Goal: Information Seeking & Learning: Learn about a topic

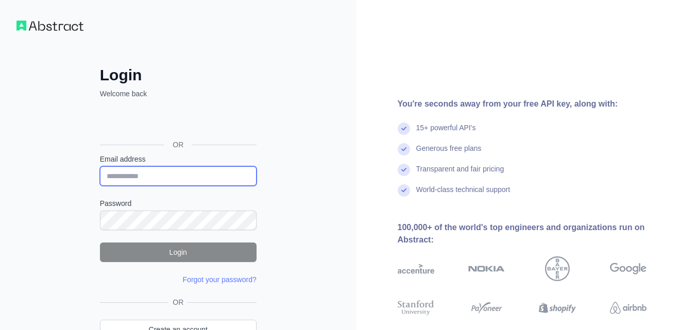
type input "**********"
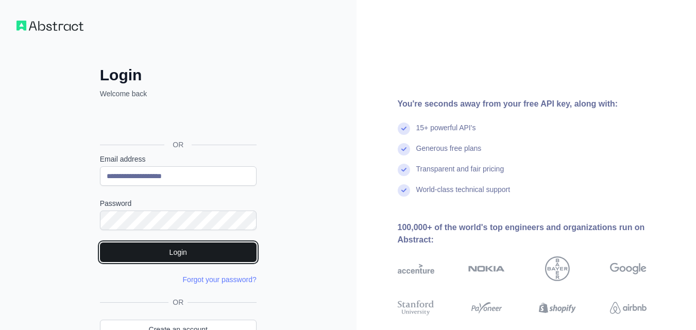
click at [158, 256] on button "Login" at bounding box center [178, 253] width 157 height 20
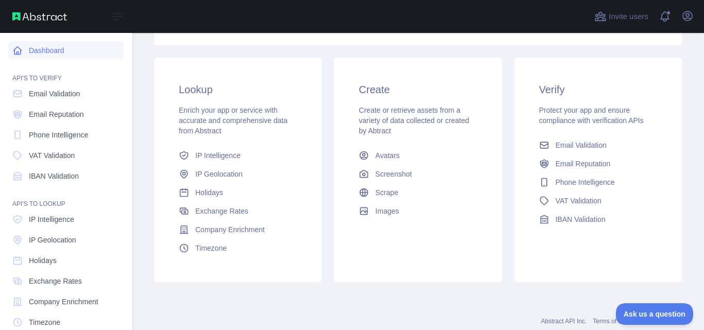
click at [88, 55] on link "Dashboard" at bounding box center [65, 50] width 115 height 19
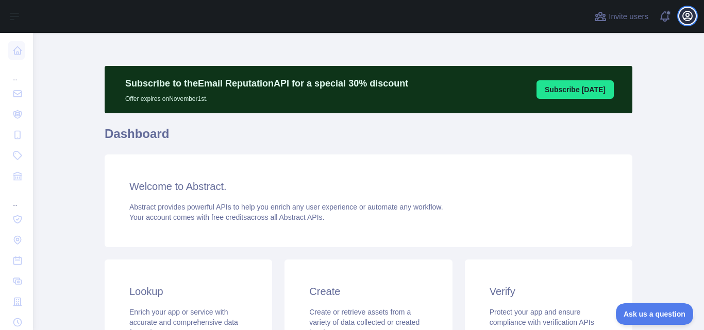
click at [688, 21] on icon "button" at bounding box center [687, 16] width 12 height 12
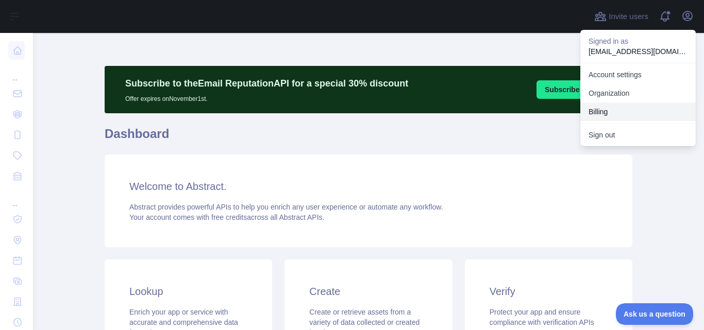
click at [615, 109] on button "Billing" at bounding box center [637, 112] width 115 height 19
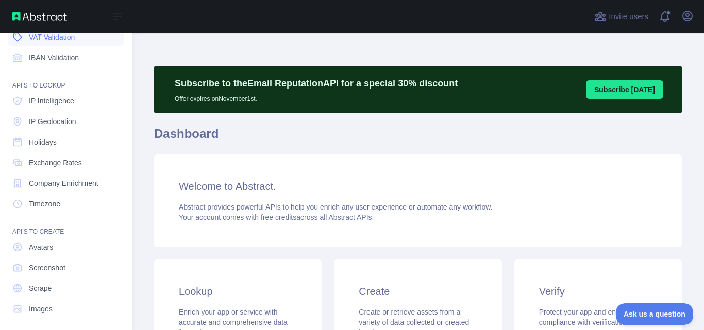
scroll to position [123, 0]
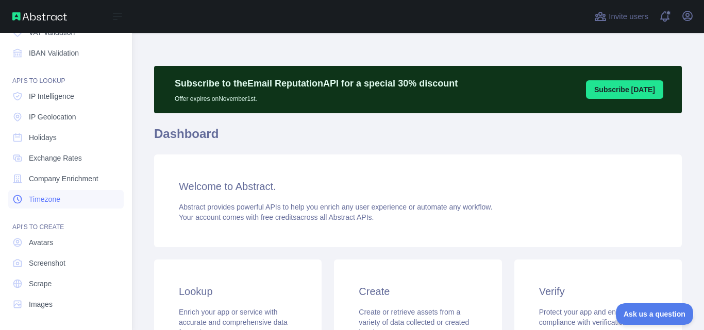
click at [44, 196] on span "Timezone" at bounding box center [44, 199] width 31 height 10
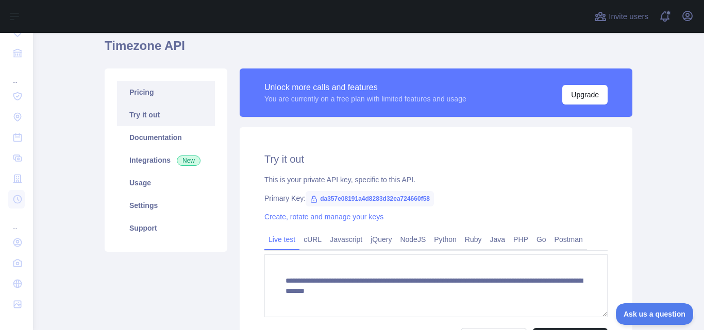
scroll to position [103, 0]
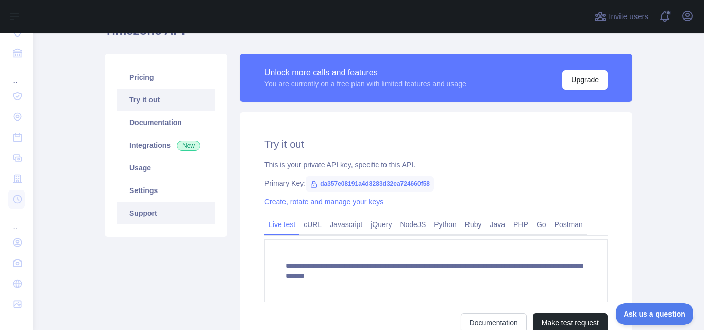
click at [169, 210] on link "Support" at bounding box center [166, 213] width 98 height 23
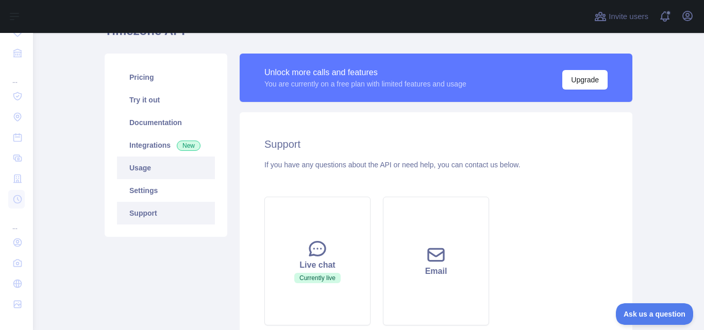
click at [173, 174] on link "Usage" at bounding box center [166, 168] width 98 height 23
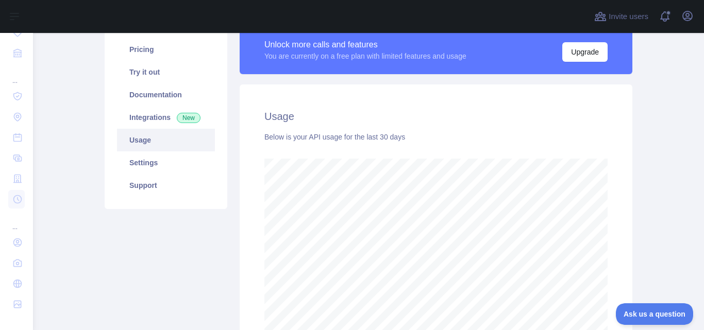
scroll to position [129, 0]
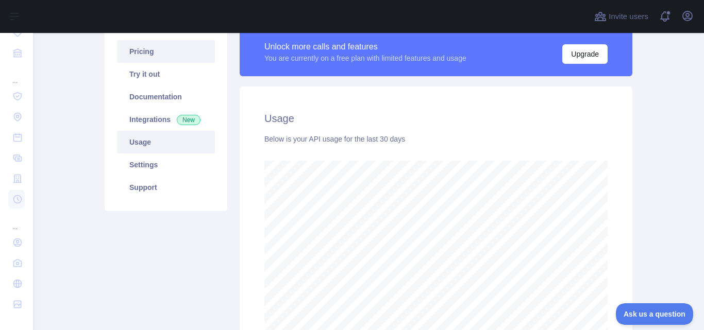
click at [157, 59] on link "Pricing" at bounding box center [166, 51] width 98 height 23
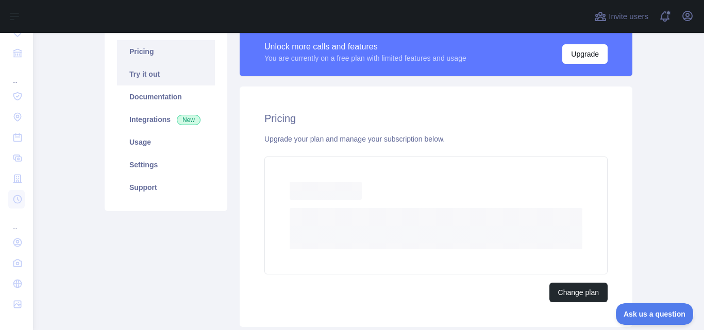
click at [157, 73] on link "Try it out" at bounding box center [166, 74] width 98 height 23
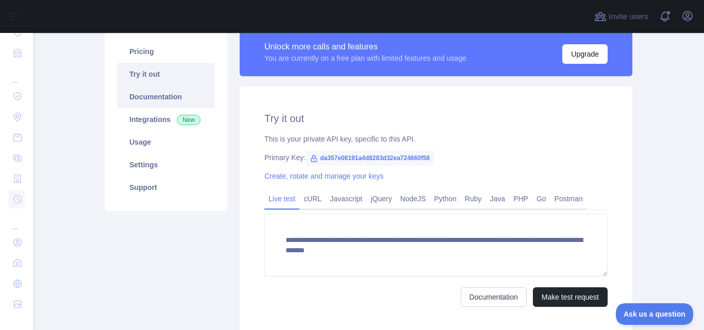
click at [155, 93] on link "Documentation" at bounding box center [166, 97] width 98 height 23
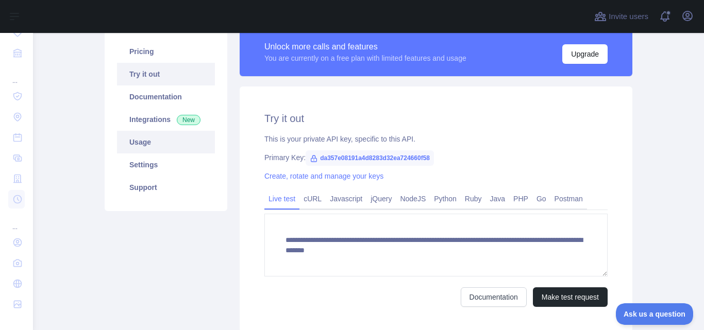
click at [138, 144] on link "Usage" at bounding box center [166, 142] width 98 height 23
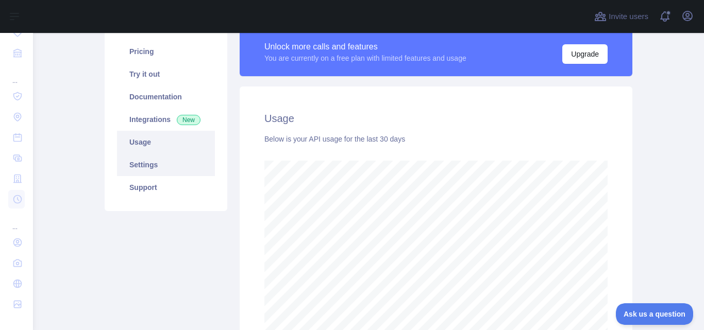
scroll to position [297, 663]
click at [138, 162] on link "Settings" at bounding box center [166, 165] width 98 height 23
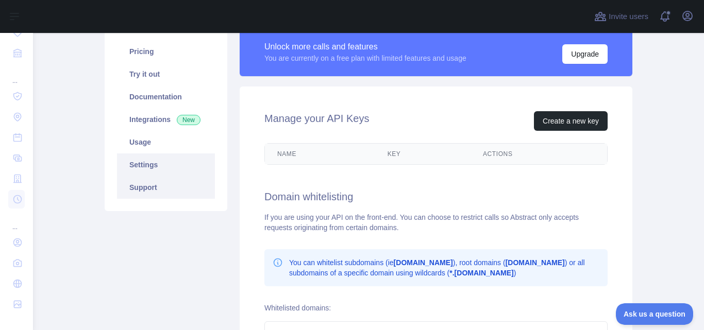
click at [138, 179] on link "Support" at bounding box center [166, 187] width 98 height 23
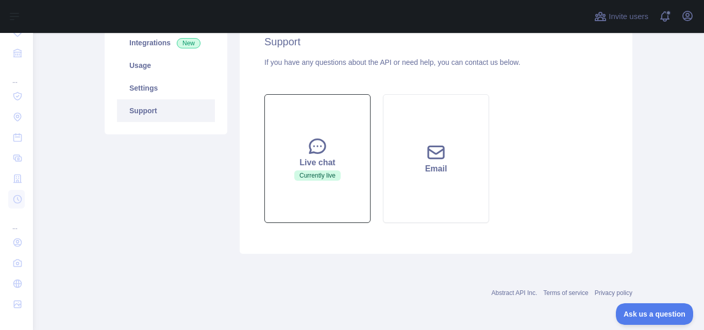
scroll to position [103, 0]
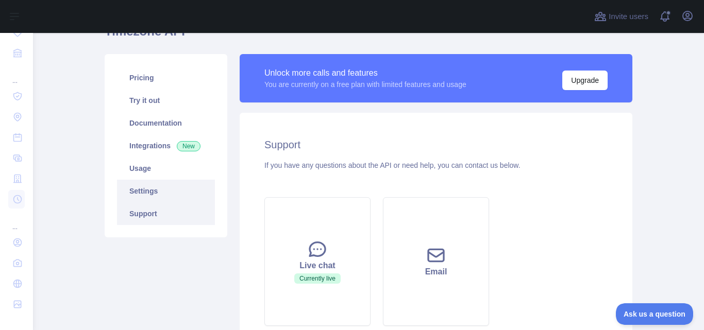
click at [148, 186] on link "Settings" at bounding box center [166, 191] width 98 height 23
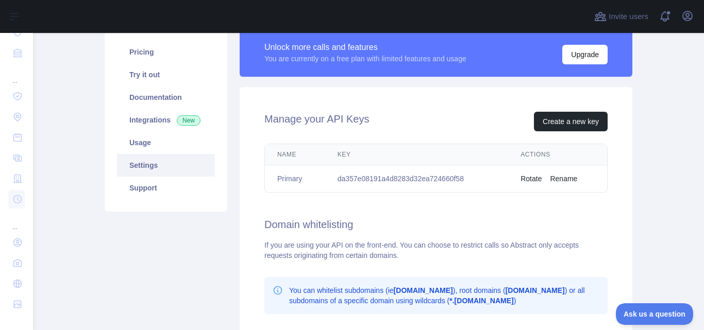
scroll to position [103, 0]
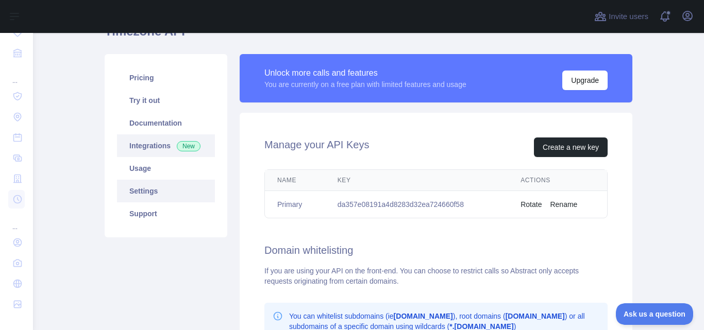
click at [149, 145] on link "Integrations New" at bounding box center [166, 145] width 98 height 23
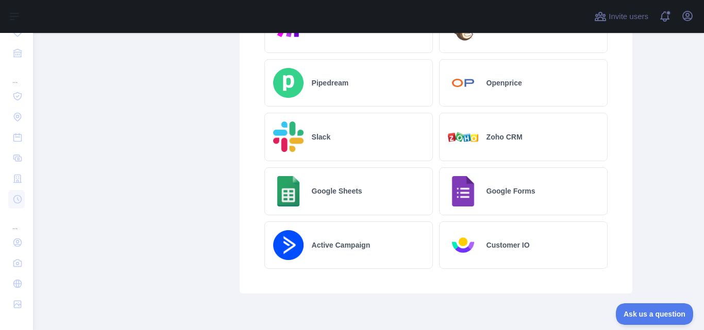
scroll to position [693, 0]
